Goal: Register for event/course

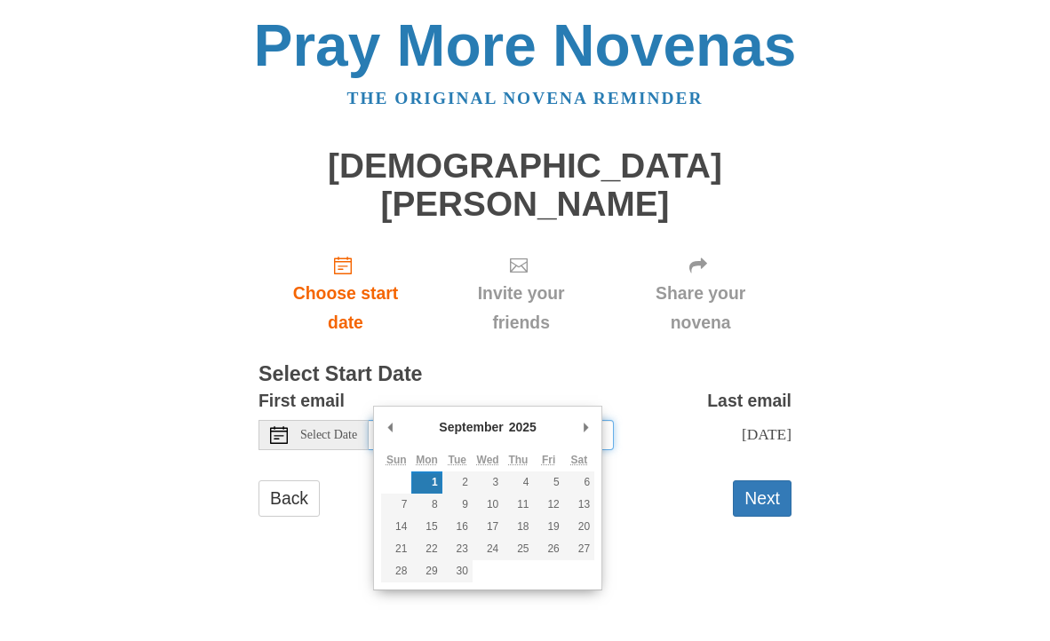
click at [544, 420] on input "[DATE]" at bounding box center [491, 435] width 245 height 30
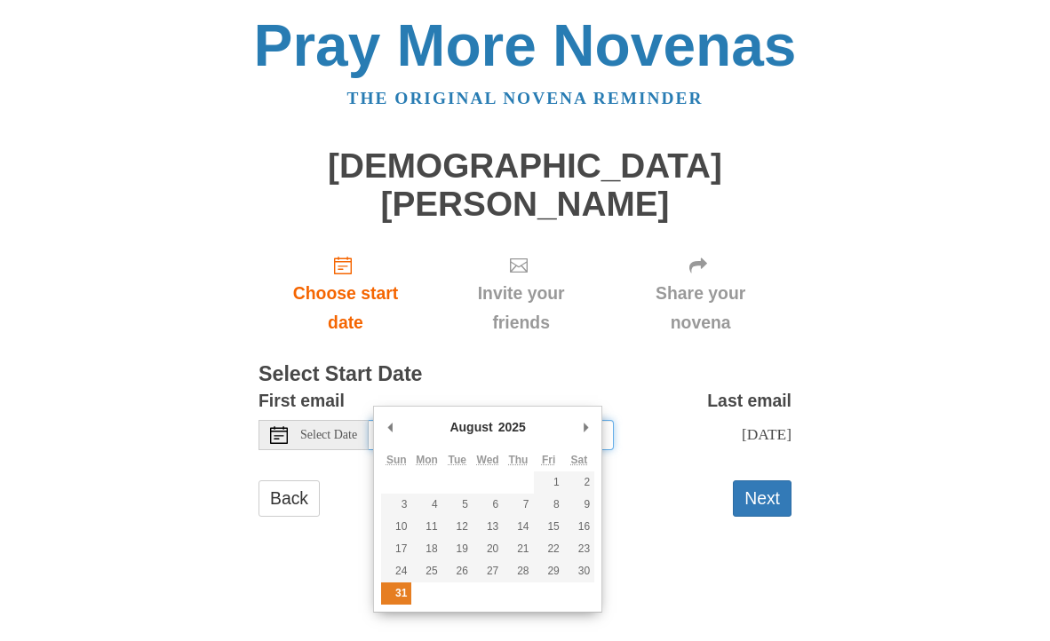
type input "Sunday, August 31st"
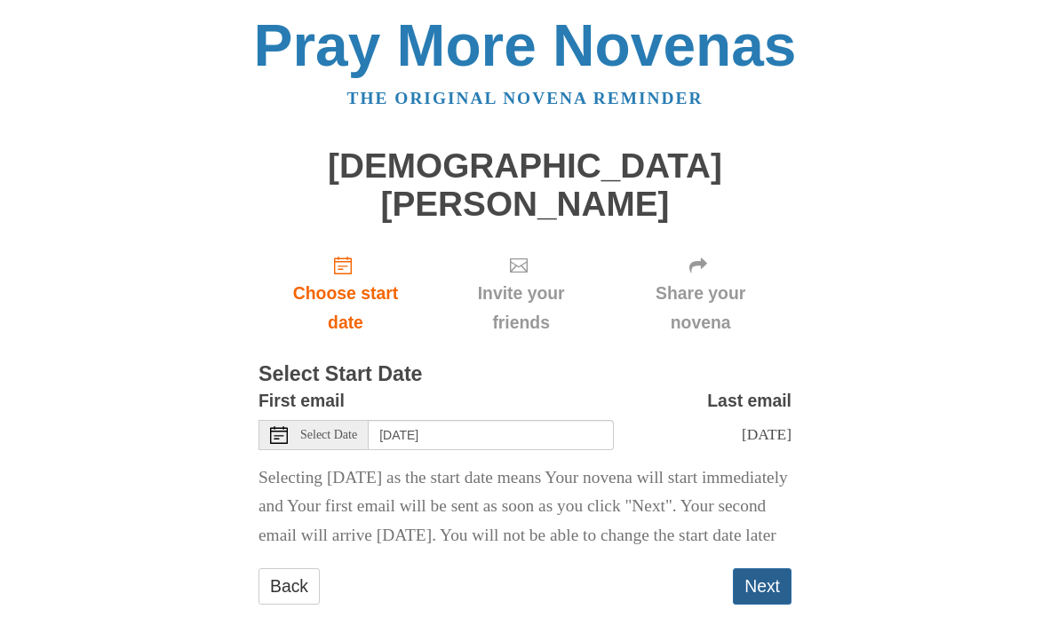
click at [759, 568] on button "Next" at bounding box center [762, 586] width 59 height 36
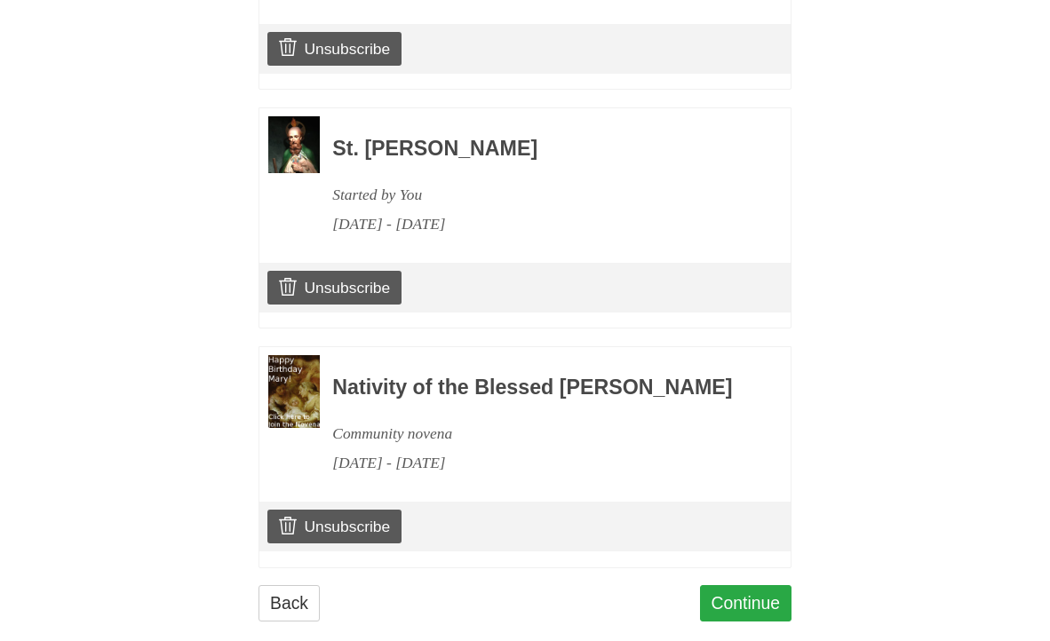
scroll to position [1018, 0]
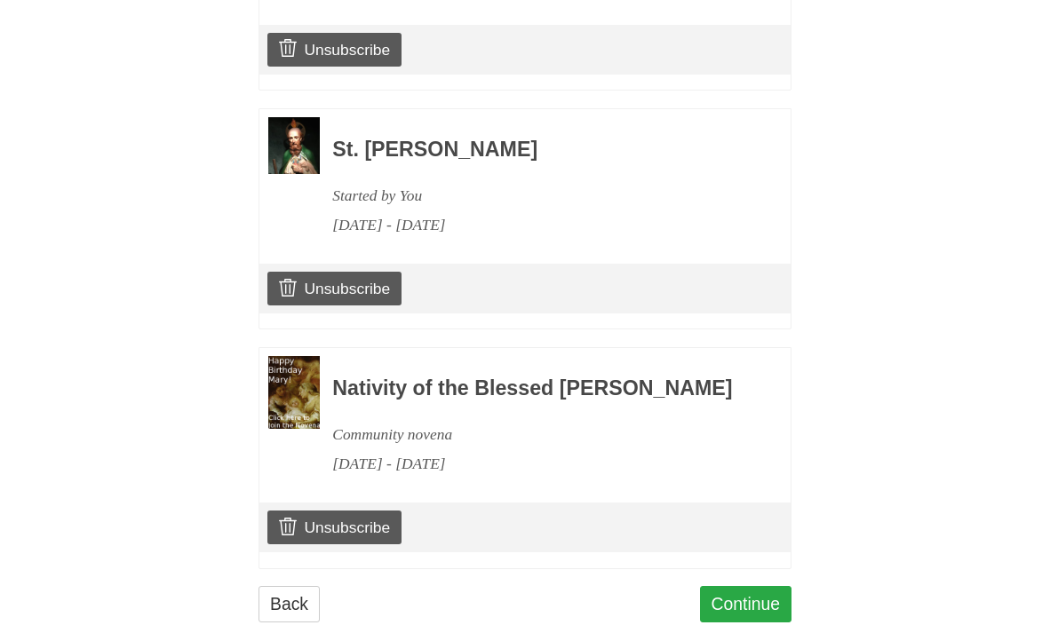
click at [759, 586] on link "Continue" at bounding box center [746, 604] width 92 height 36
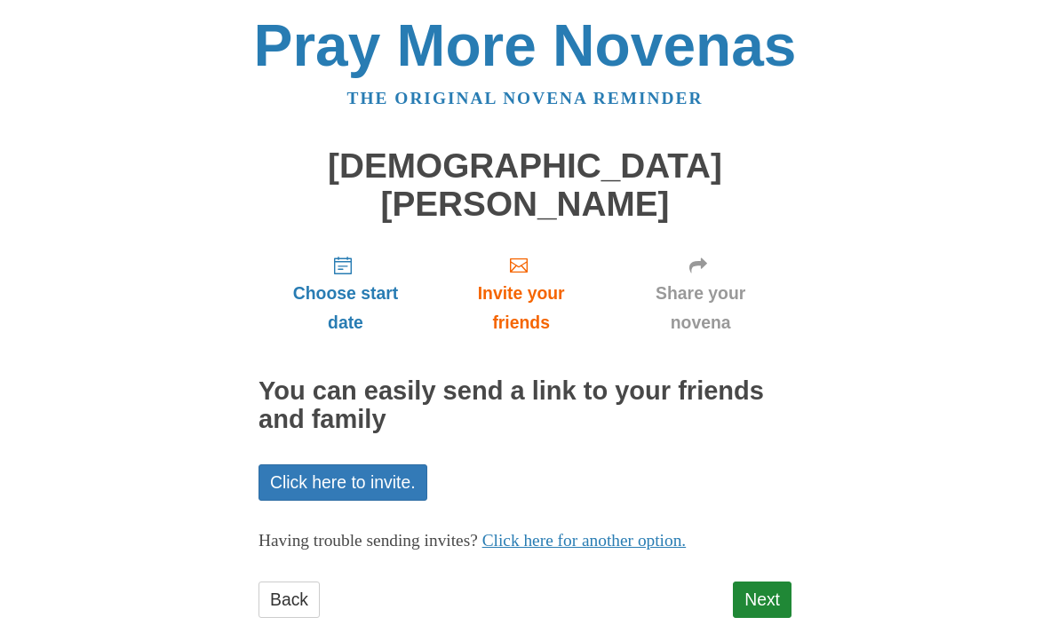
click at [759, 582] on link "Next" at bounding box center [762, 600] width 59 height 36
